Goal: Find specific page/section: Find specific page/section

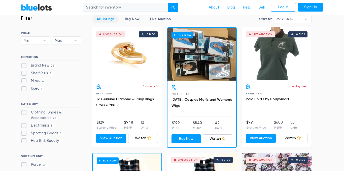
scroll to position [152, 0]
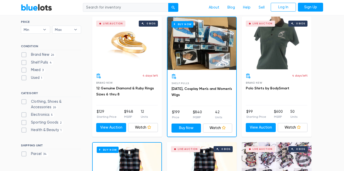
click at [25, 134] on div "Health & Beauty 1" at bounding box center [51, 132] width 60 height 8
click at [25, 131] on label "Health & Beauty 1" at bounding box center [42, 131] width 42 height 6
click at [24, 131] on Beauty"] "Health & Beauty 1" at bounding box center [22, 129] width 3 height 3
checkbox Beauty"] "true"
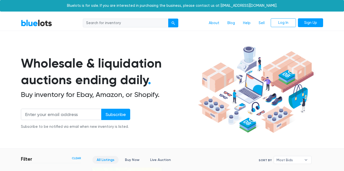
scroll to position [135, 0]
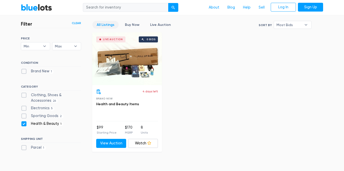
click at [24, 99] on label "Clothing, Shoes & Accessories 26" at bounding box center [51, 98] width 60 height 11
click at [24, 96] on Accessories"] "Clothing, Shoes & Accessories 26" at bounding box center [22, 94] width 3 height 3
checkbox Accessories"] "true"
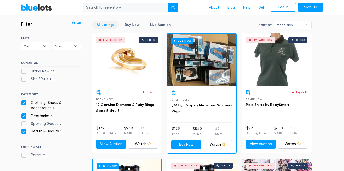
click at [22, 117] on label "Electronics 5" at bounding box center [37, 117] width 33 height 6
click at [22, 117] on input "Electronics 5" at bounding box center [22, 115] width 3 height 3
checkbox input "false"
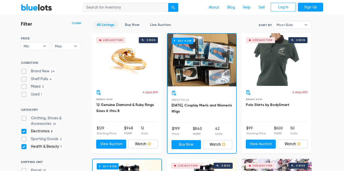
scroll to position [135, 0]
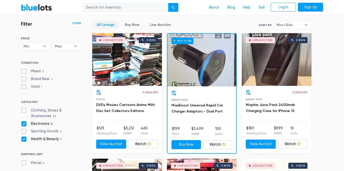
scroll to position [135, 0]
click at [23, 112] on label "Clothing, Shoes & Accessories 26" at bounding box center [51, 113] width 60 height 11
click at [23, 111] on Accessories"] "Clothing, Shoes & Accessories 26" at bounding box center [22, 109] width 3 height 3
checkbox Accessories"] "true"
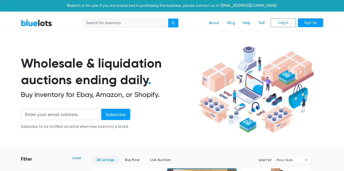
scroll to position [135, 0]
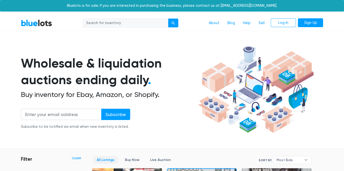
scroll to position [135, 0]
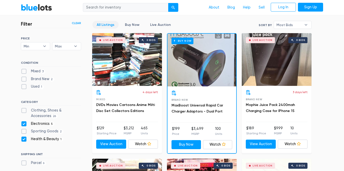
click at [24, 126] on label "Electronics 5" at bounding box center [37, 124] width 33 height 6
click at [24, 125] on input "Electronics 5" at bounding box center [22, 122] width 3 height 3
checkbox input "false"
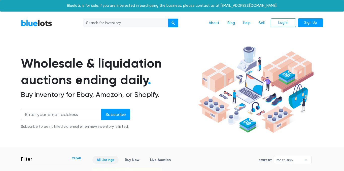
scroll to position [135, 0]
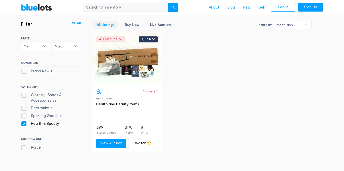
click at [23, 118] on label "Sporting Goods 2" at bounding box center [42, 117] width 43 height 6
click at [23, 117] on Goods"] "Sporting Goods 2" at bounding box center [22, 115] width 3 height 3
checkbox Goods"] "true"
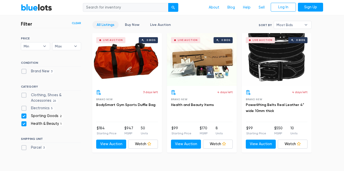
scroll to position [135, 0]
click at [23, 96] on label "Clothing, Shoes & Accessories 26" at bounding box center [51, 98] width 60 height 11
click at [23, 96] on Accessories"] "Clothing, Shoes & Accessories 26" at bounding box center [22, 94] width 3 height 3
checkbox Accessories"] "true"
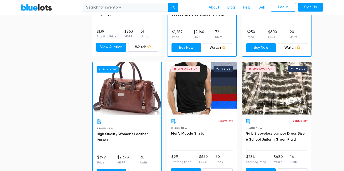
scroll to position [228, 0]
